Goal: Task Accomplishment & Management: Use online tool/utility

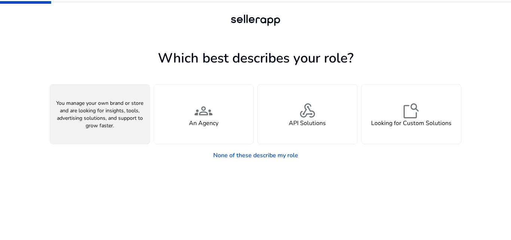
click at [106, 127] on h4 "A Seller" at bounding box center [100, 123] width 22 height 7
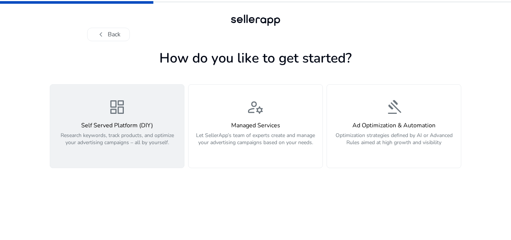
click at [162, 132] on p "Research keywords, track products, and optimize your advertising campaigns – al…" at bounding box center [117, 143] width 125 height 22
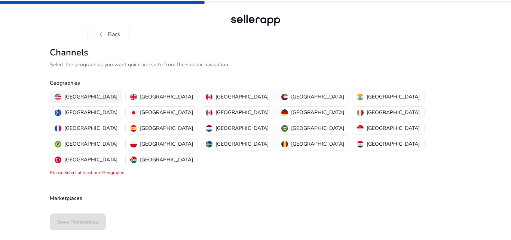
click at [89, 96] on p "[GEOGRAPHIC_DATA]" at bounding box center [90, 97] width 53 height 8
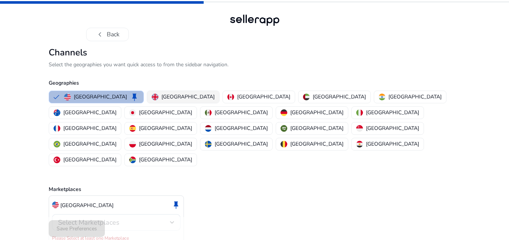
click at [161, 94] on p "[GEOGRAPHIC_DATA]" at bounding box center [187, 97] width 53 height 8
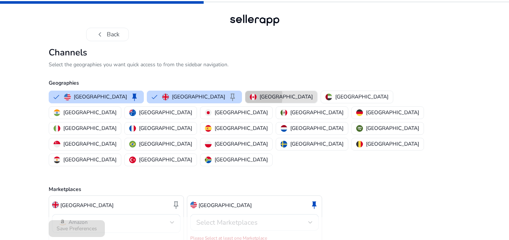
click at [245, 97] on button "[GEOGRAPHIC_DATA]" at bounding box center [281, 97] width 72 height 12
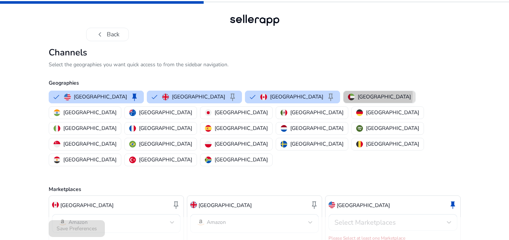
click at [348, 95] on img "button" at bounding box center [351, 97] width 7 height 7
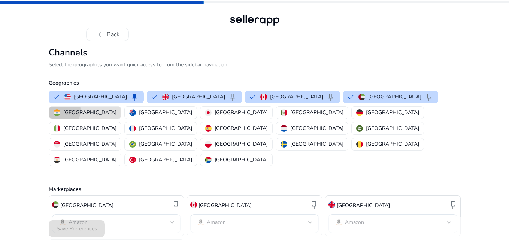
click at [60, 109] on img "button" at bounding box center [57, 112] width 7 height 7
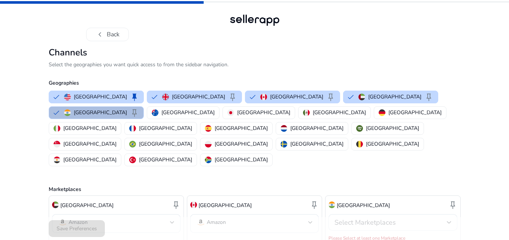
click at [432, 218] on div "Select Marketplaces" at bounding box center [390, 222] width 112 height 8
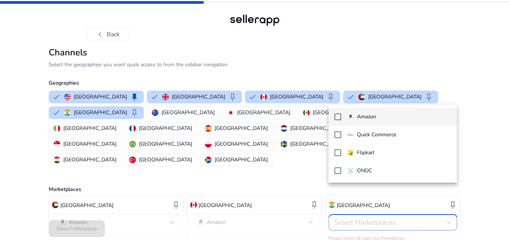
click at [489, 160] on div at bounding box center [254, 120] width 509 height 240
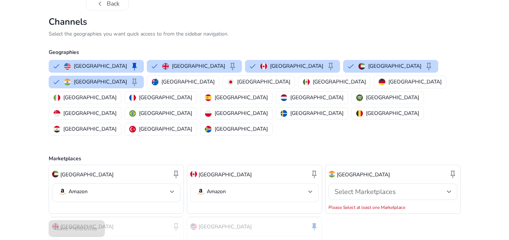
scroll to position [30, 0]
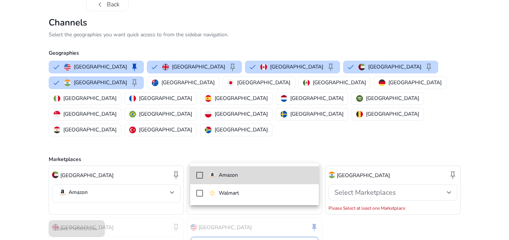
click at [203, 175] on mat-option "Amazon" at bounding box center [254, 175] width 128 height 18
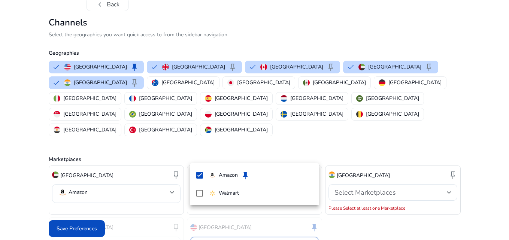
click at [91, 229] on div at bounding box center [254, 120] width 509 height 240
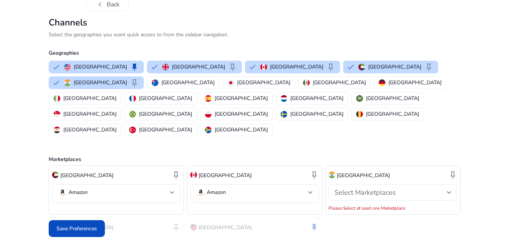
click at [382, 188] on span "Select Marketplaces" at bounding box center [364, 192] width 61 height 9
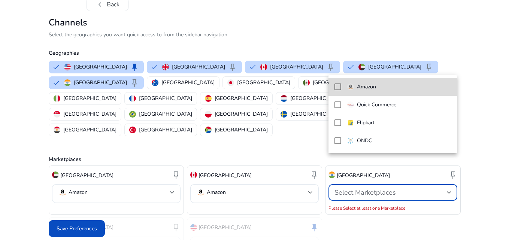
click at [339, 91] on mat-option "Amazon" at bounding box center [392, 87] width 128 height 18
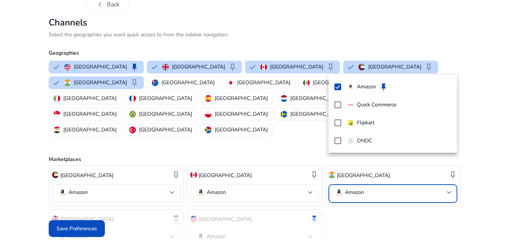
click at [82, 231] on div at bounding box center [254, 120] width 509 height 240
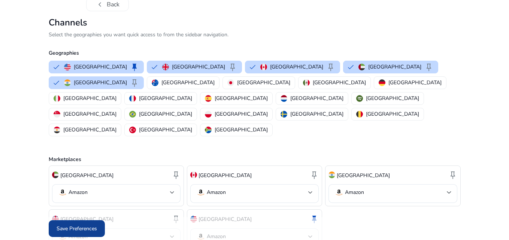
click at [69, 224] on span at bounding box center [77, 229] width 56 height 18
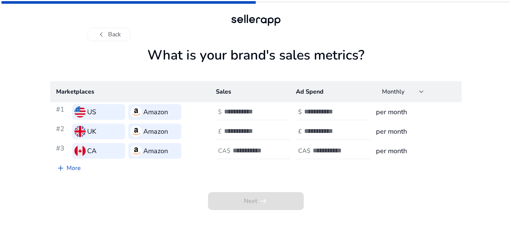
scroll to position [0, 0]
click at [253, 108] on input "number" at bounding box center [249, 111] width 51 height 8
type input "**"
click at [322, 110] on input "number" at bounding box center [329, 111] width 51 height 8
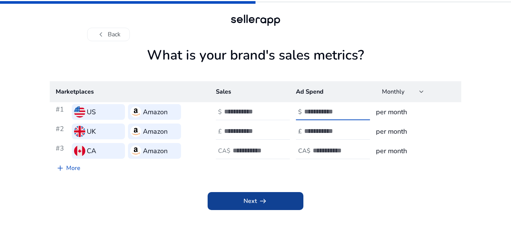
type input "*"
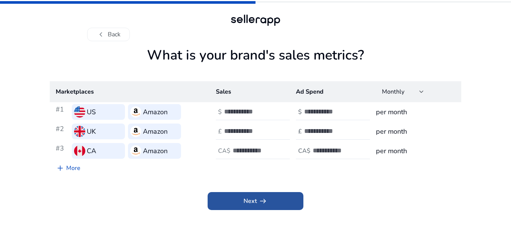
click at [269, 205] on span at bounding box center [256, 201] width 96 height 18
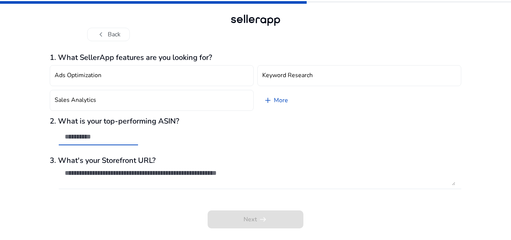
click at [92, 137] on input "text" at bounding box center [98, 136] width 67 height 8
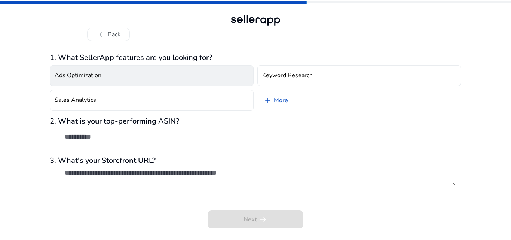
paste input "**********"
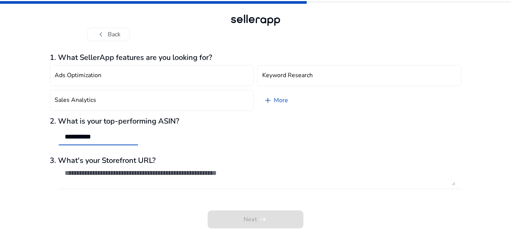
type input "**********"
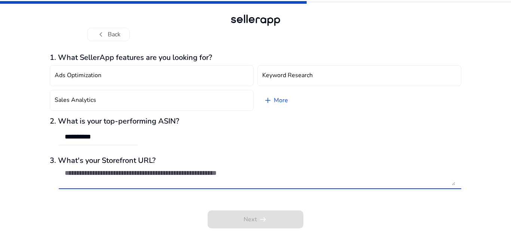
click at [116, 176] on textarea at bounding box center [260, 177] width 391 height 16
paste textarea "**********"
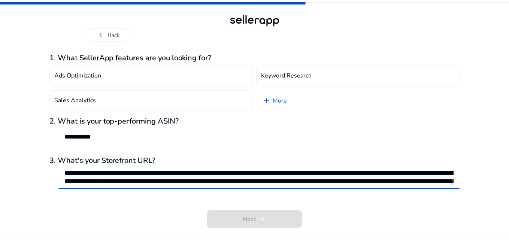
scroll to position [42, 0]
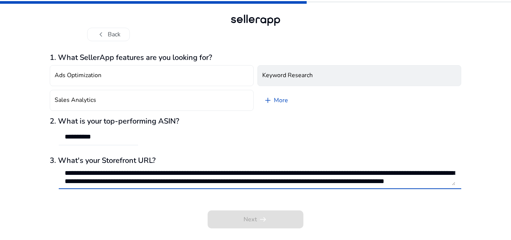
type textarea "**********"
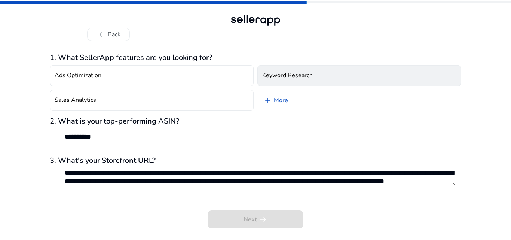
click at [279, 80] on button "Keyword Research" at bounding box center [359, 75] width 204 height 21
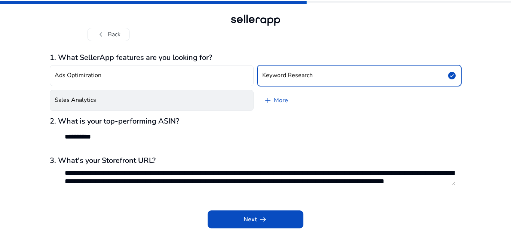
click at [232, 100] on button "Sales Analytics" at bounding box center [152, 100] width 204 height 21
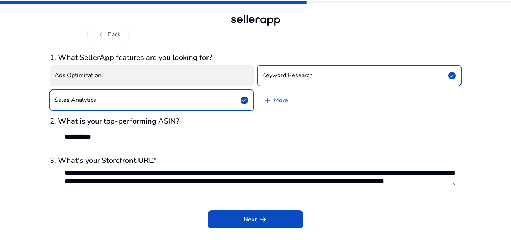
click at [227, 83] on button "Ads Optimization" at bounding box center [152, 75] width 204 height 21
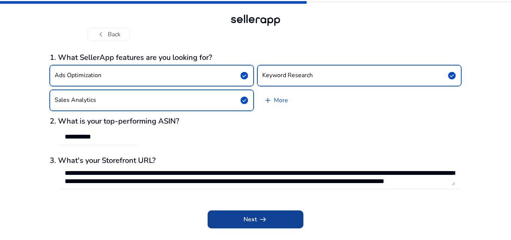
click at [239, 223] on span at bounding box center [256, 219] width 96 height 18
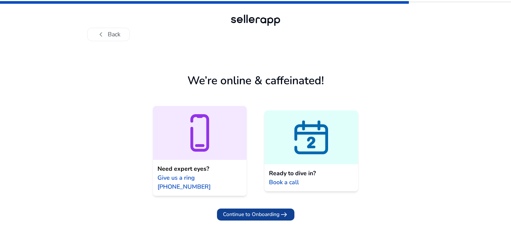
click at [247, 211] on span at bounding box center [255, 214] width 77 height 18
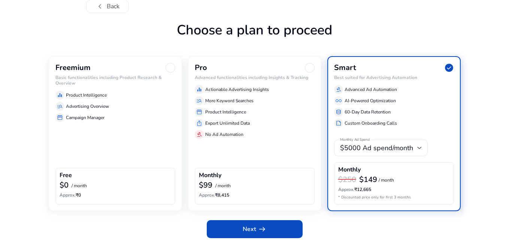
scroll to position [32, 0]
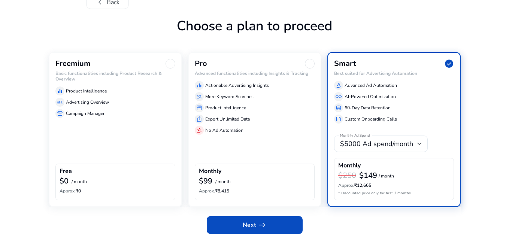
click at [116, 136] on div "Freemium Basic functionalities including Product Research & Overview equalizer …" at bounding box center [115, 129] width 133 height 155
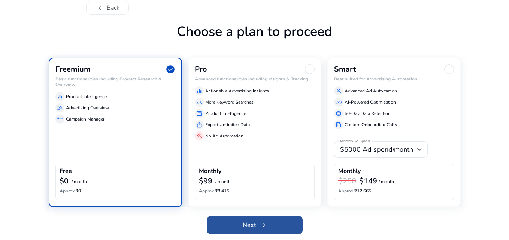
click at [259, 229] on span "arrow_right_alt" at bounding box center [261, 224] width 9 height 9
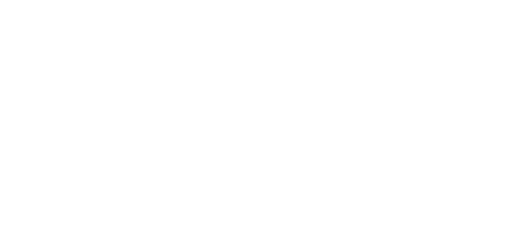
scroll to position [0, 0]
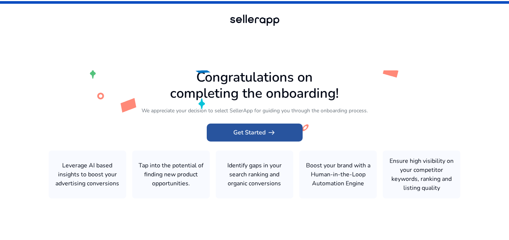
click at [280, 128] on span at bounding box center [255, 132] width 96 height 18
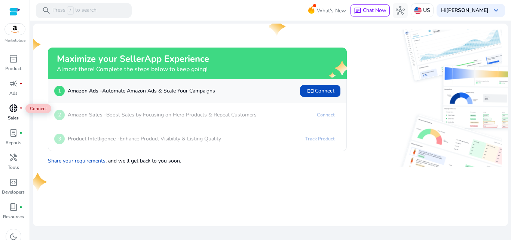
click at [6, 104] on div "donut_small fiber_manual_record" at bounding box center [13, 108] width 21 height 12
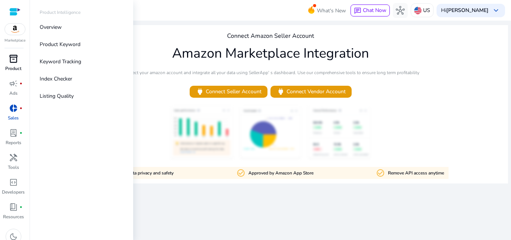
click at [15, 69] on p "Product" at bounding box center [13, 68] width 16 height 7
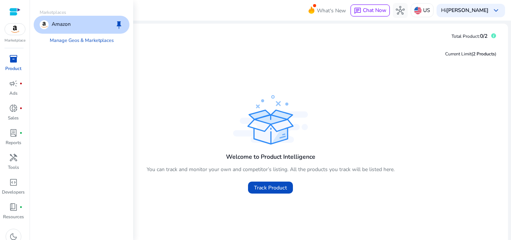
click at [11, 33] on img at bounding box center [15, 29] width 20 height 11
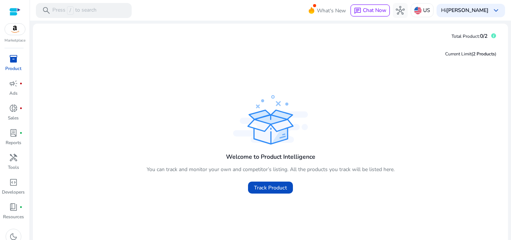
click at [15, 65] on link "inventory_2 Product" at bounding box center [13, 65] width 27 height 25
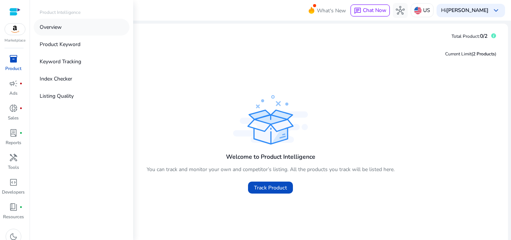
click at [64, 21] on link "Overview" at bounding box center [82, 27] width 96 height 17
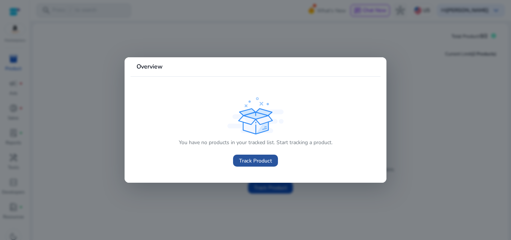
click at [243, 157] on span "Track Product" at bounding box center [255, 161] width 33 height 8
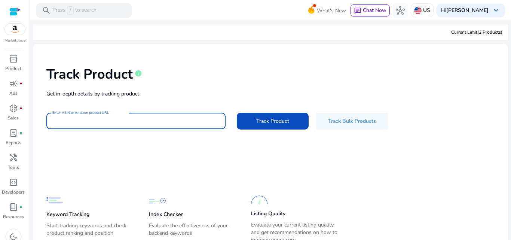
click at [135, 119] on input "Enter ASIN or Amazon product URL" at bounding box center [135, 121] width 167 height 8
paste input "**********"
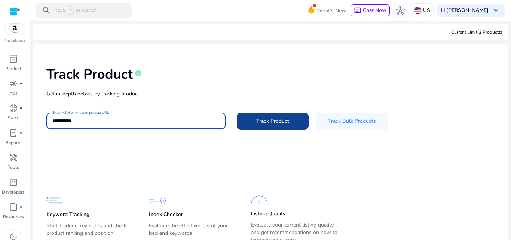
type input "**********"
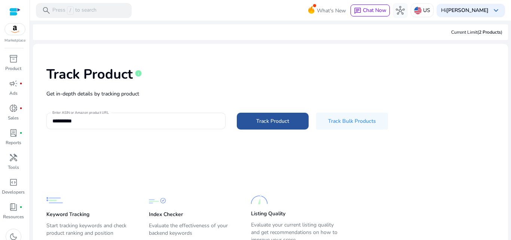
click at [259, 123] on span "Track Product" at bounding box center [272, 121] width 33 height 8
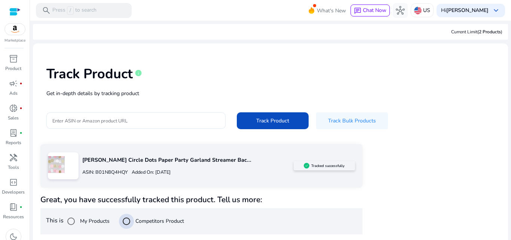
scroll to position [88, 0]
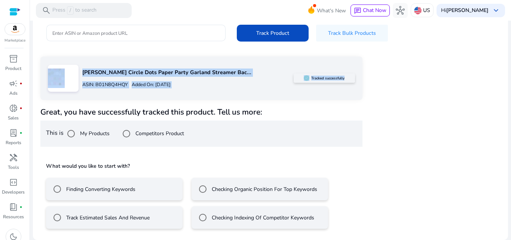
drag, startPoint x: 506, startPoint y: 54, endPoint x: 507, endPoint y: 74, distance: 19.5
click at [507, 74] on mat-sidenav-content "search Press / to search What's New chat Chat Now hub US Hi [PERSON_NAME] keybo…" at bounding box center [270, 120] width 481 height 240
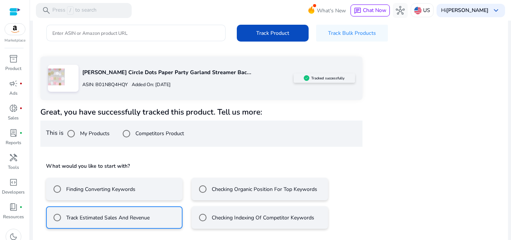
click at [421, 125] on div "[PERSON_NAME] Circle Dots Paper Party Garland Streamer Bac... ASIN: B01N8Q4HQY …" at bounding box center [270, 162] width 460 height 211
click at [277, 27] on span at bounding box center [273, 33] width 72 height 18
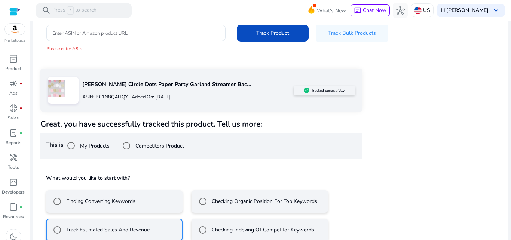
scroll to position [134, 0]
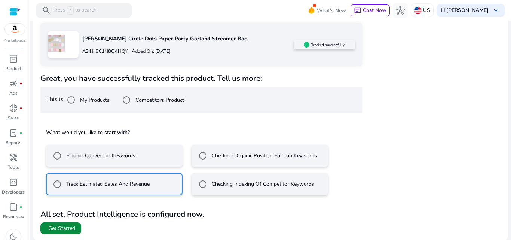
click at [59, 226] on span "Get Started" at bounding box center [61, 228] width 27 height 7
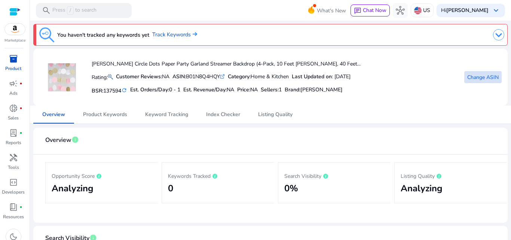
click at [475, 79] on span "Change ASIN" at bounding box center [482, 77] width 31 height 8
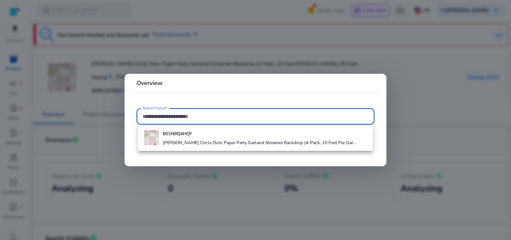
paste input "**********"
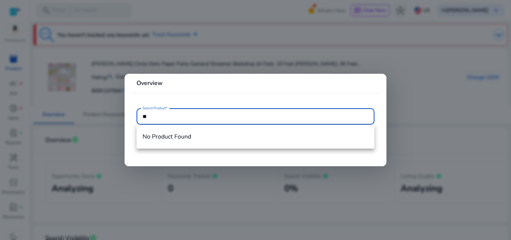
type input "*"
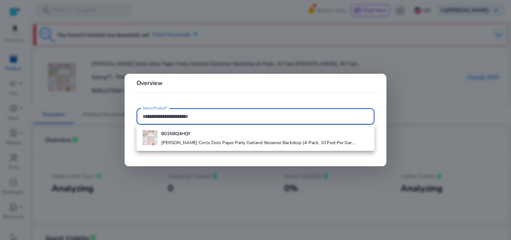
paste input "**********"
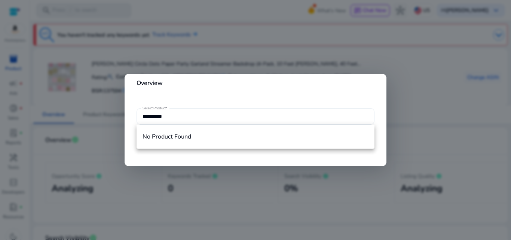
click at [217, 121] on div "**********" at bounding box center [256, 116] width 226 height 16
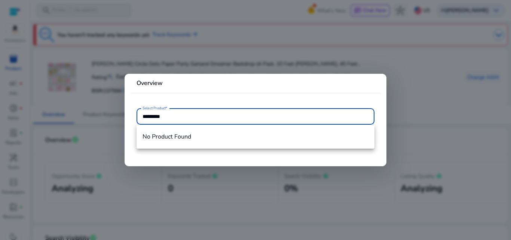
type input "**********"
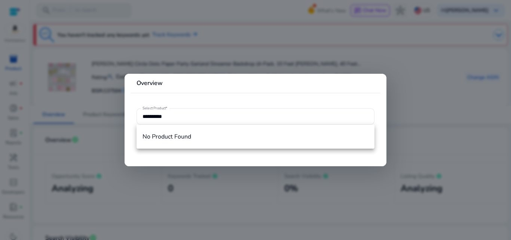
click at [410, 129] on div at bounding box center [255, 120] width 511 height 240
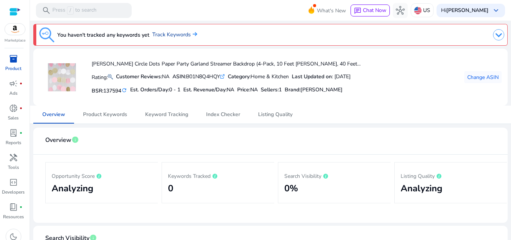
click at [167, 31] on link "Track Keywords" at bounding box center [174, 35] width 45 height 8
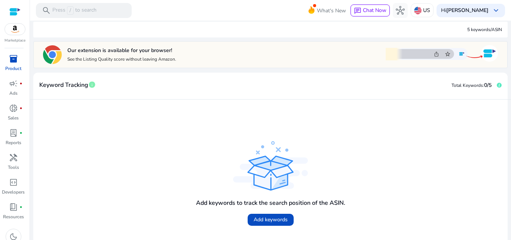
scroll to position [105, 0]
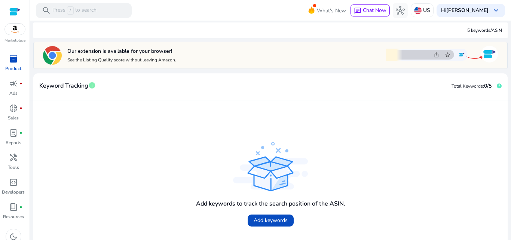
click at [111, 59] on p "See the Listing Quality score without leaving Amazon." at bounding box center [121, 60] width 109 height 6
